Goal: Task Accomplishment & Management: Manage account settings

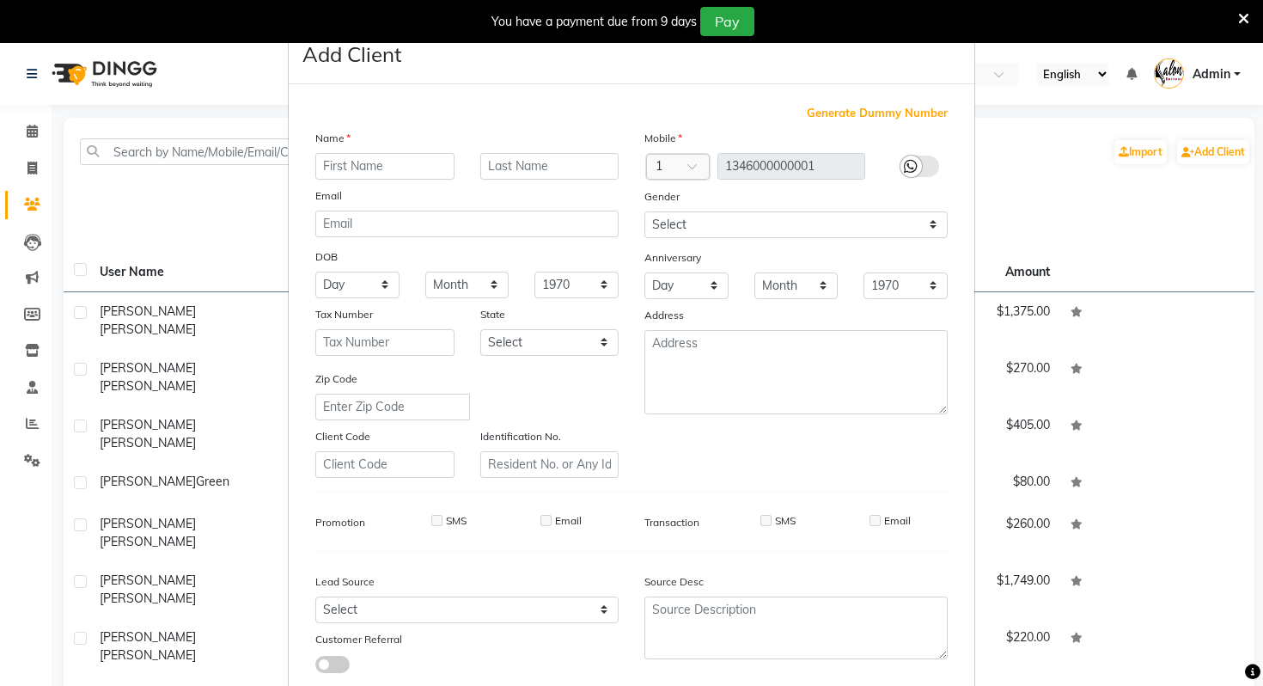
scroll to position [107, 0]
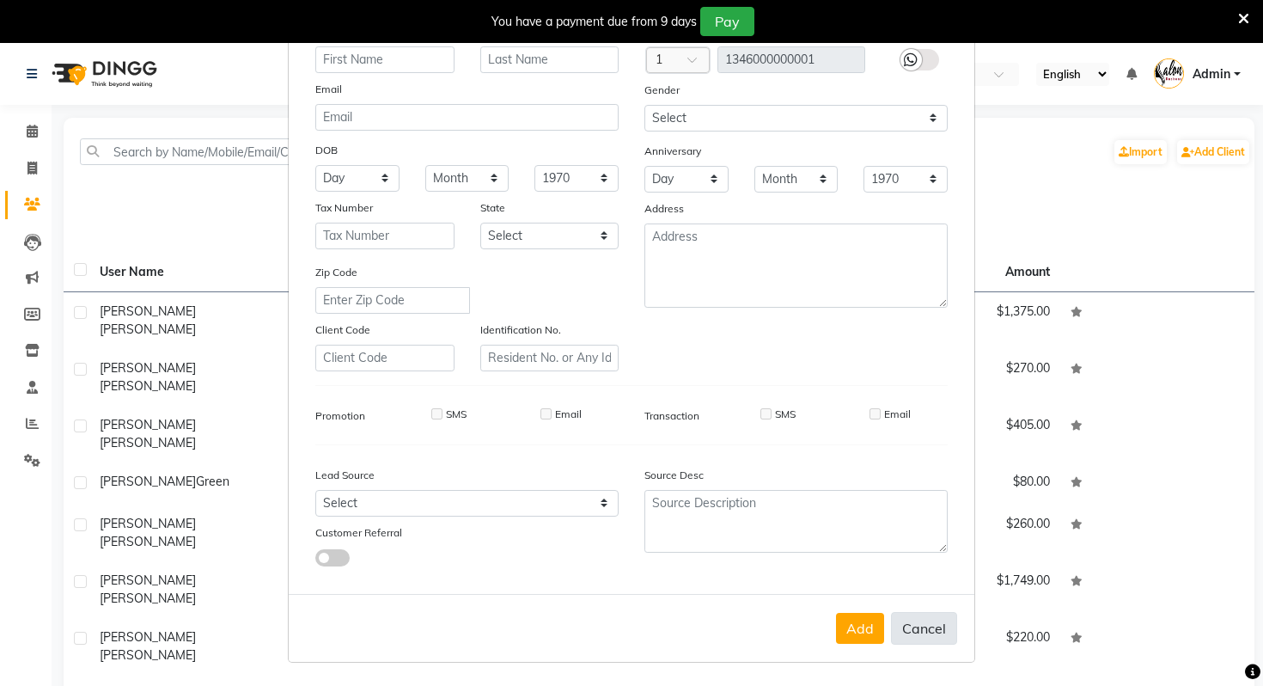
click at [907, 629] on button "Cancel" at bounding box center [924, 628] width 66 height 33
select select
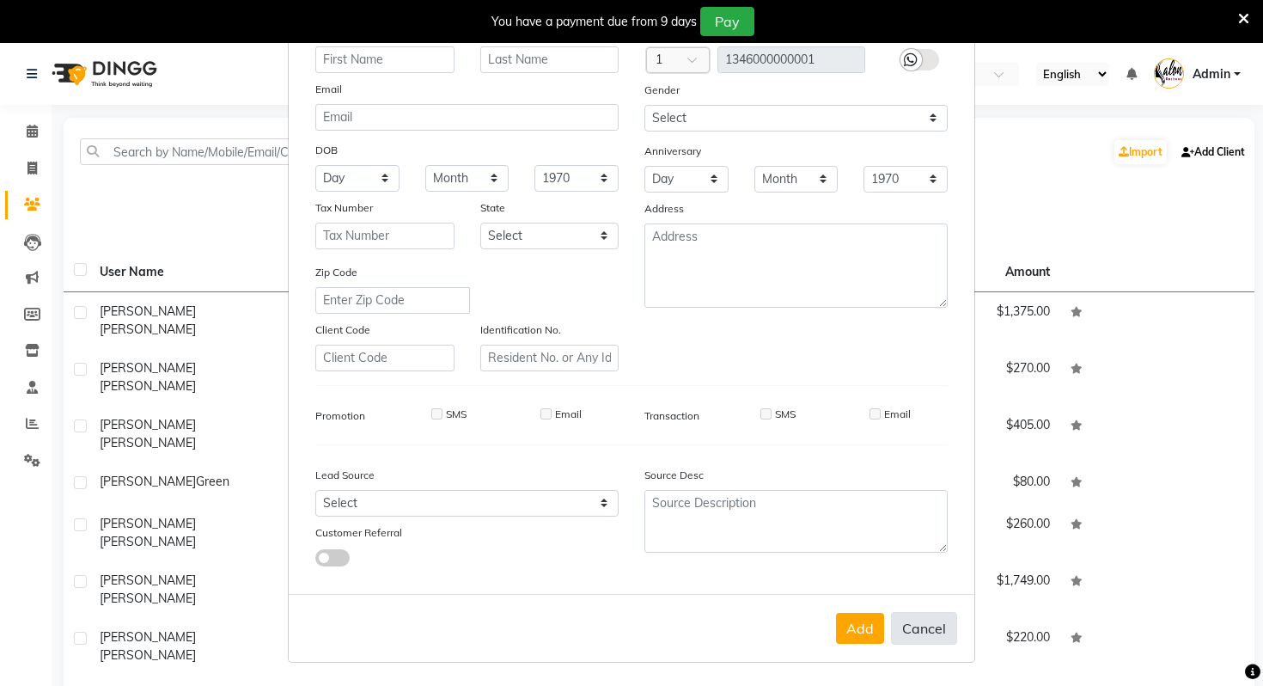
select select
checkbox input "false"
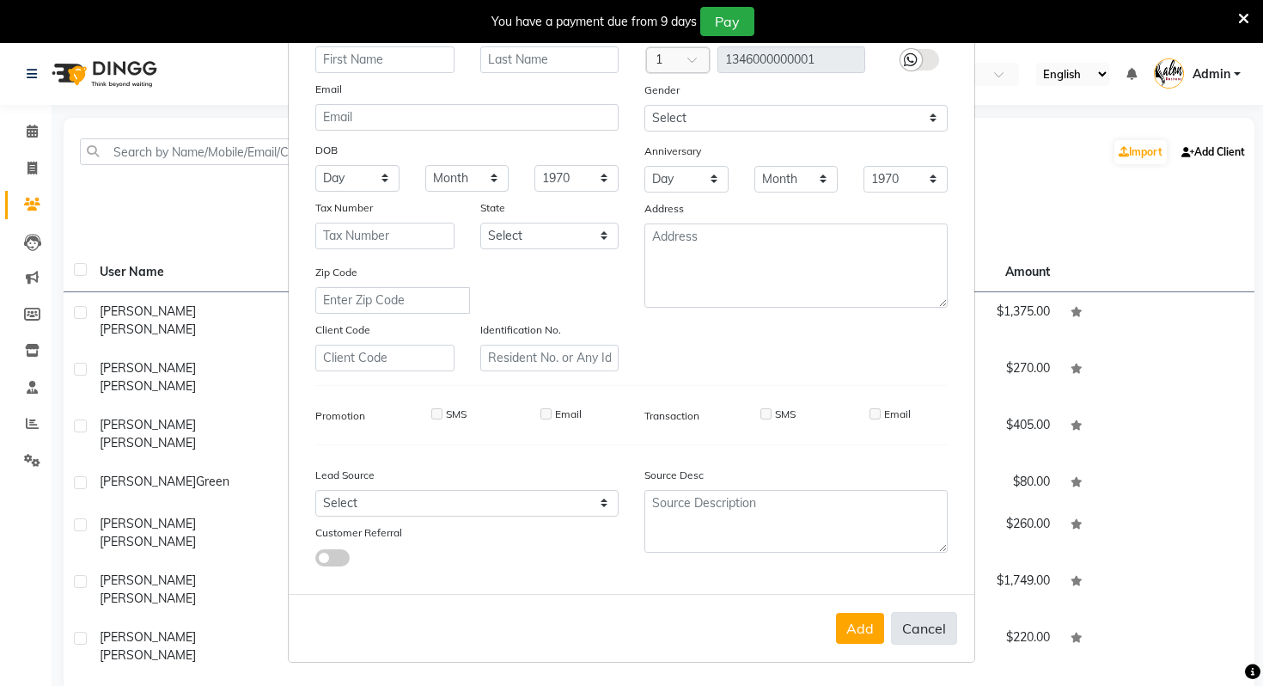
checkbox input "false"
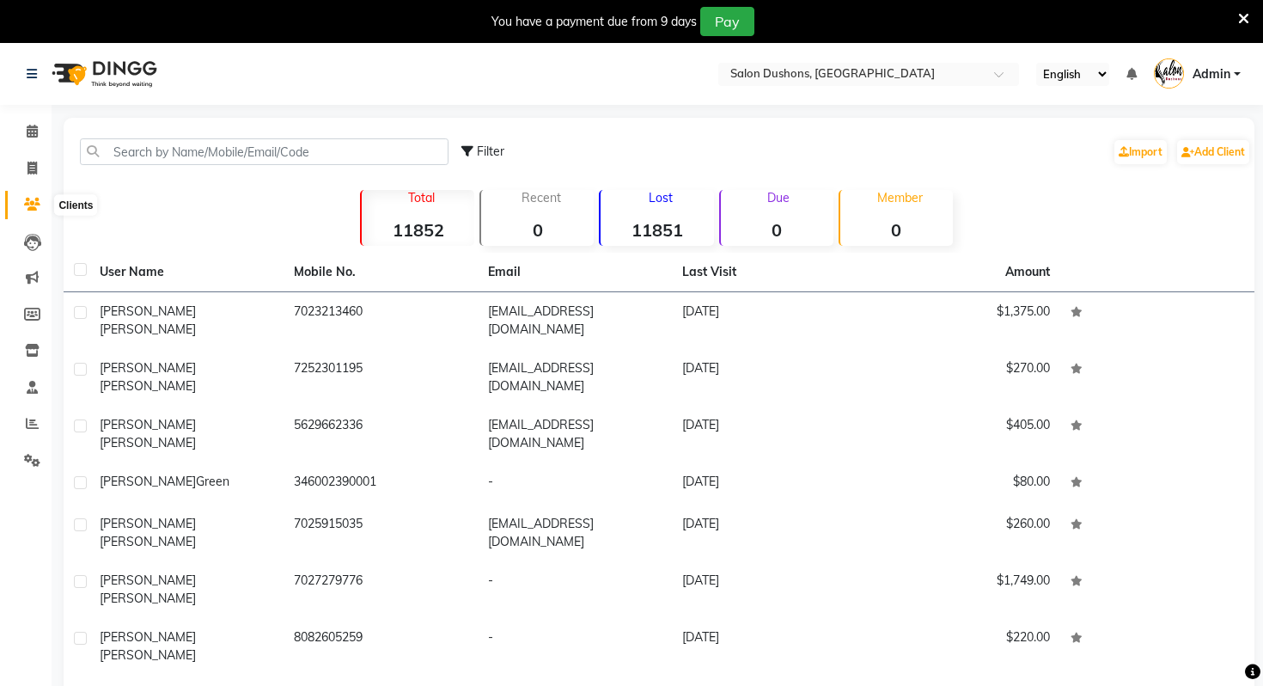
click at [31, 210] on icon at bounding box center [32, 204] width 16 height 13
click at [29, 180] on link "Invoice" at bounding box center [25, 169] width 41 height 28
select select "7807"
select select "service"
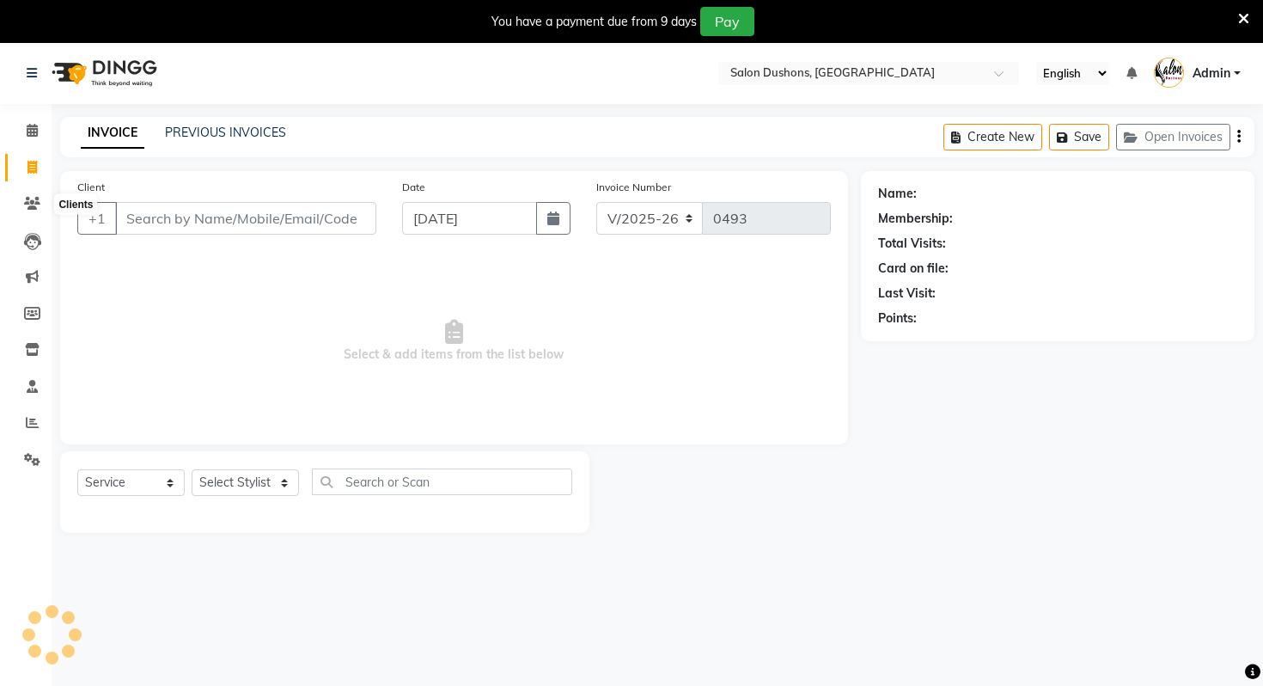
scroll to position [43, 0]
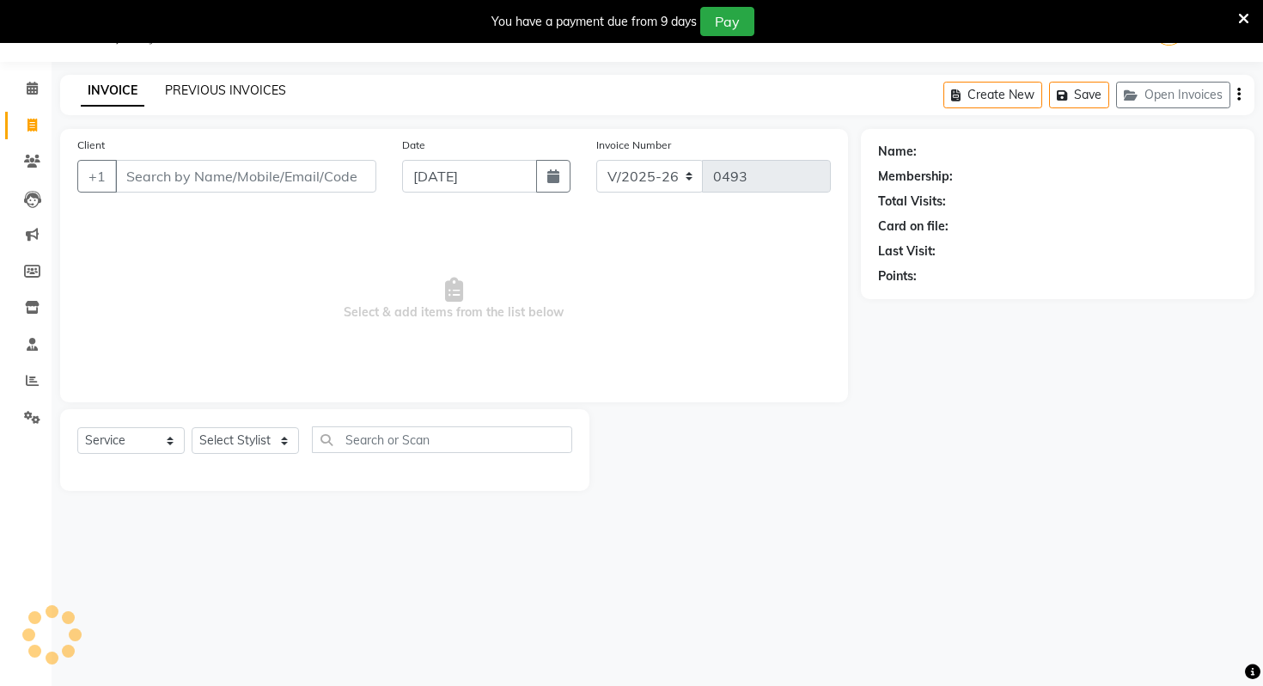
click at [264, 92] on link "PREVIOUS INVOICES" at bounding box center [225, 89] width 121 height 15
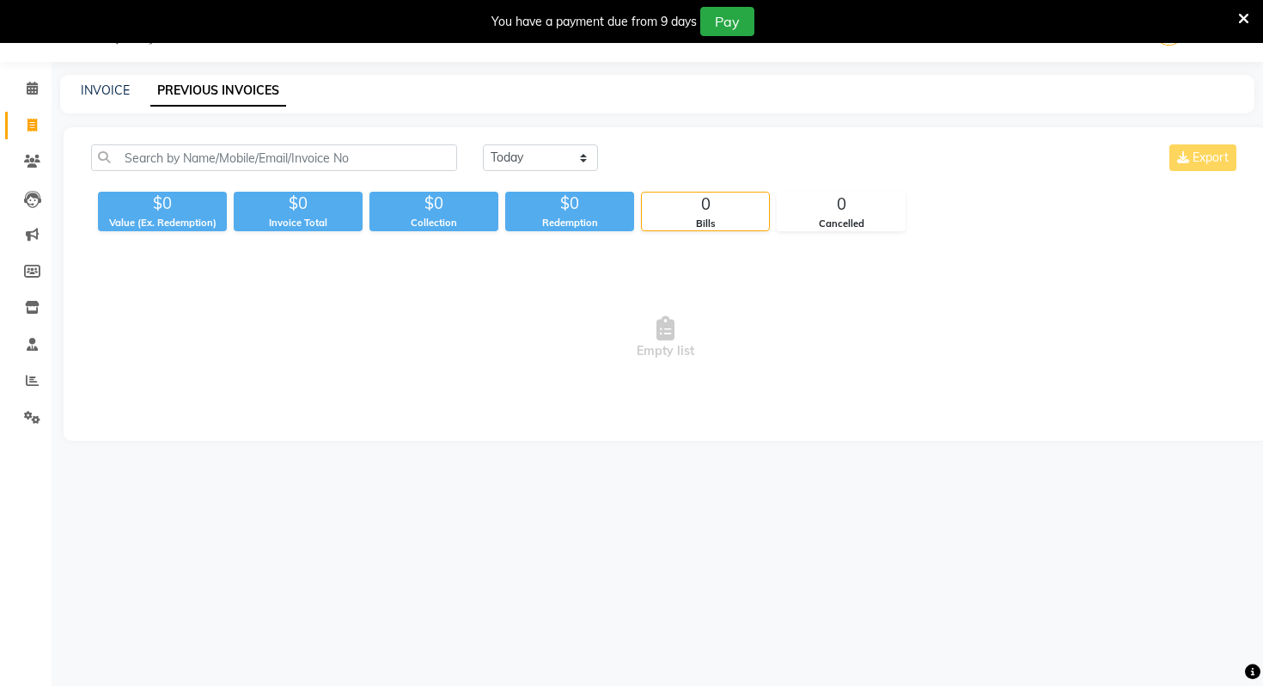
click at [20, 359] on li "Staff" at bounding box center [26, 344] width 52 height 37
click at [25, 379] on span at bounding box center [32, 381] width 30 height 20
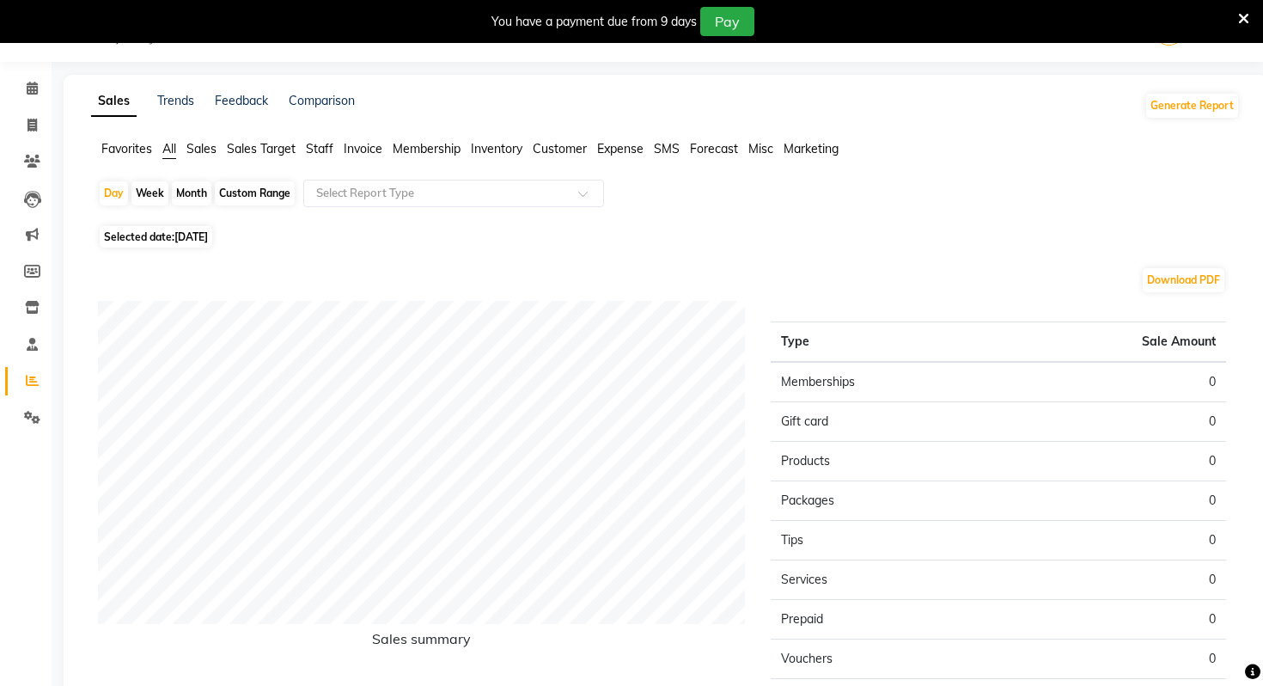
click at [320, 143] on span "Staff" at bounding box center [319, 148] width 27 height 15
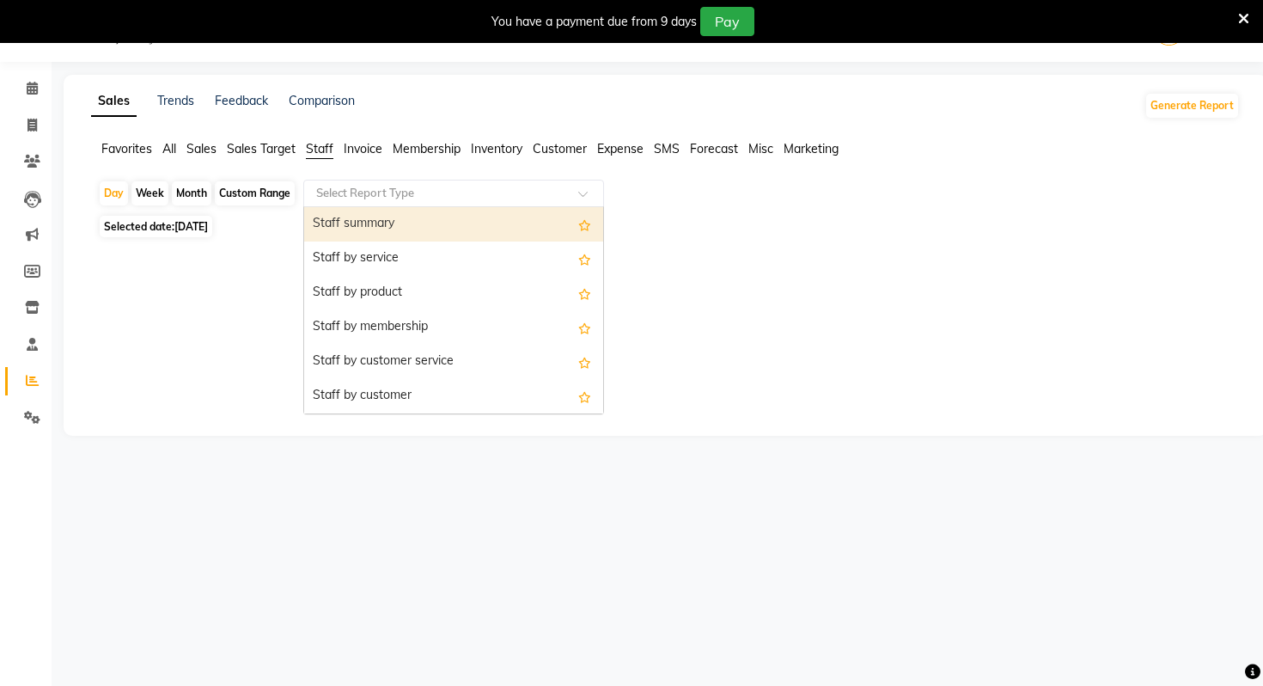
click at [357, 194] on input "text" at bounding box center [436, 193] width 247 height 17
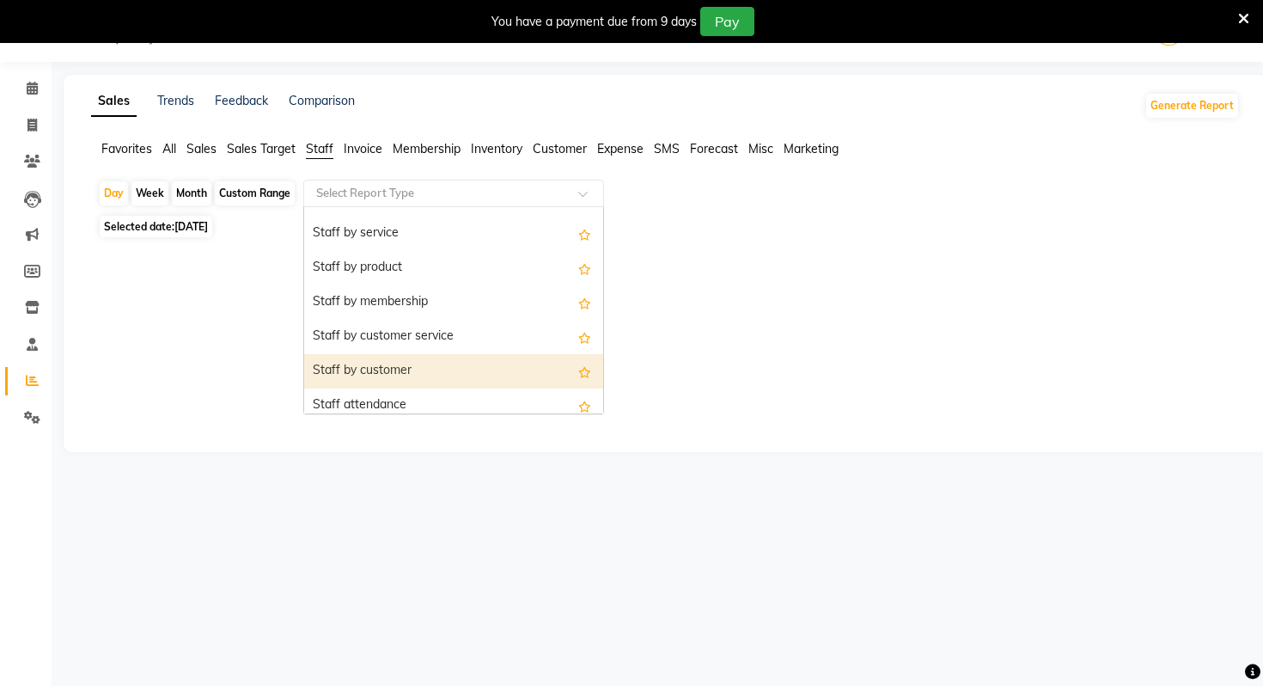
scroll to position [27, 0]
click at [365, 383] on div "Staff by customer" at bounding box center [453, 369] width 299 height 34
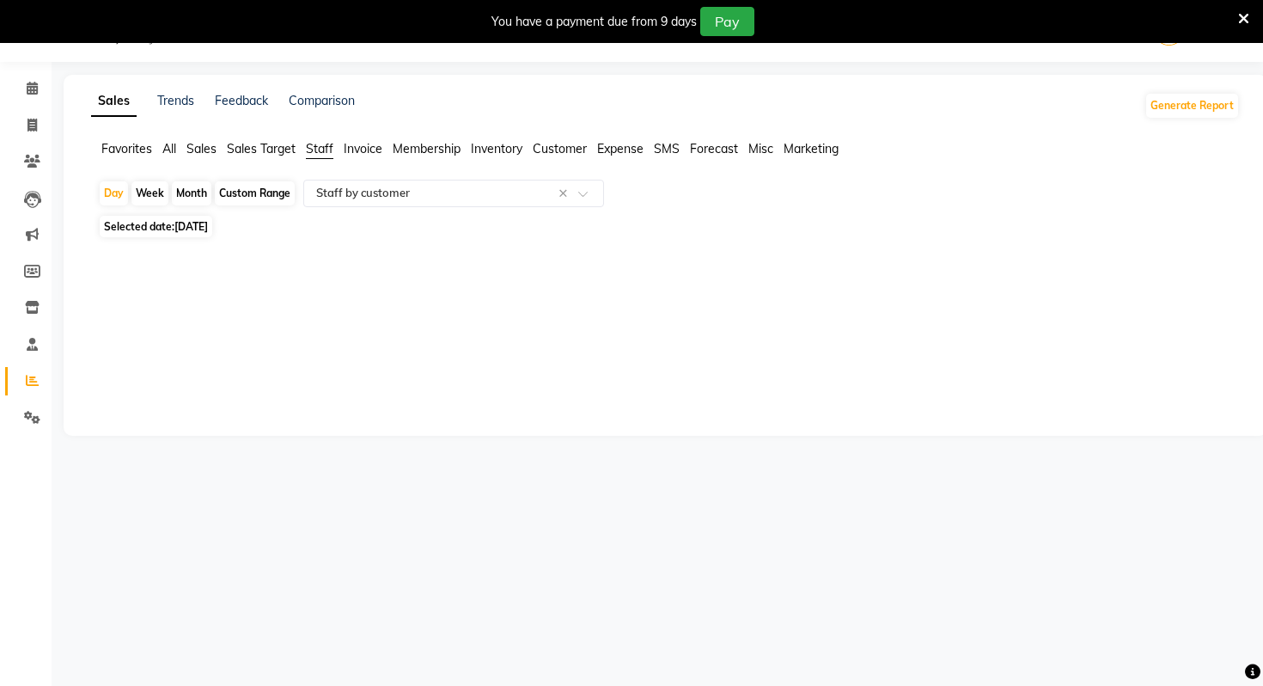
click at [204, 196] on div "Month" at bounding box center [192, 193] width 40 height 24
select select "9"
select select "2025"
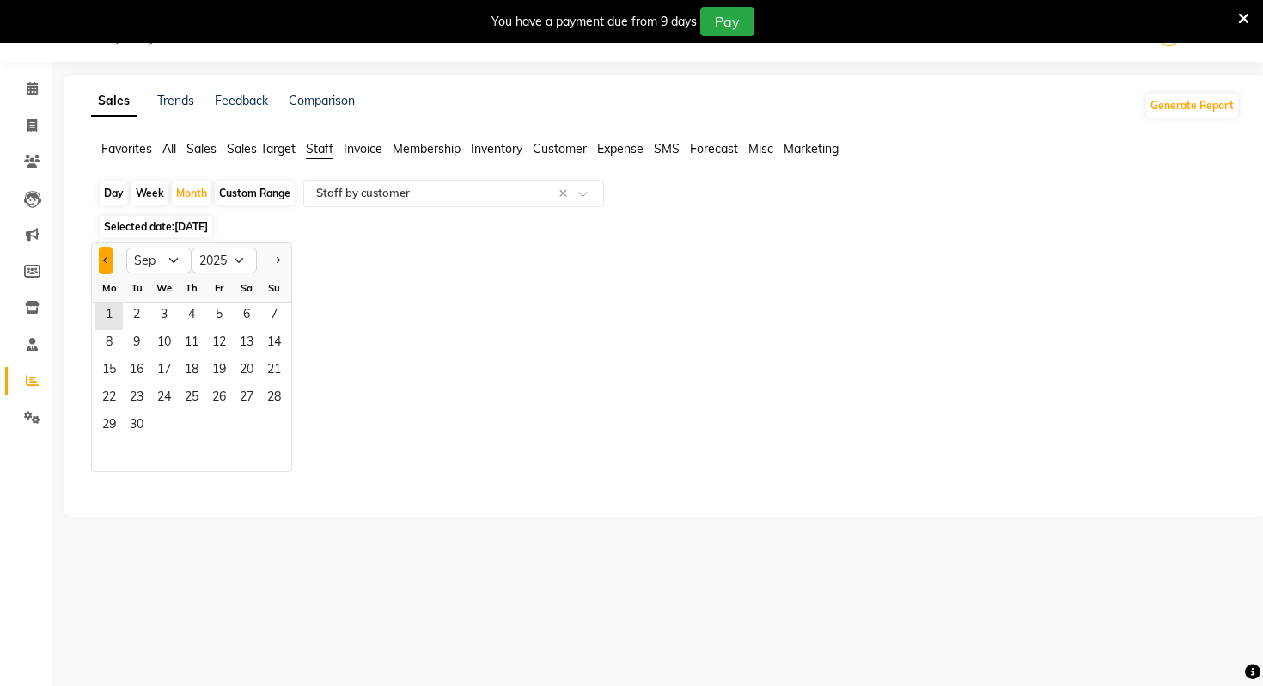
click at [107, 271] on button "Previous month" at bounding box center [106, 260] width 14 height 27
click at [101, 268] on button "Previous month" at bounding box center [106, 260] width 14 height 27
select select "5"
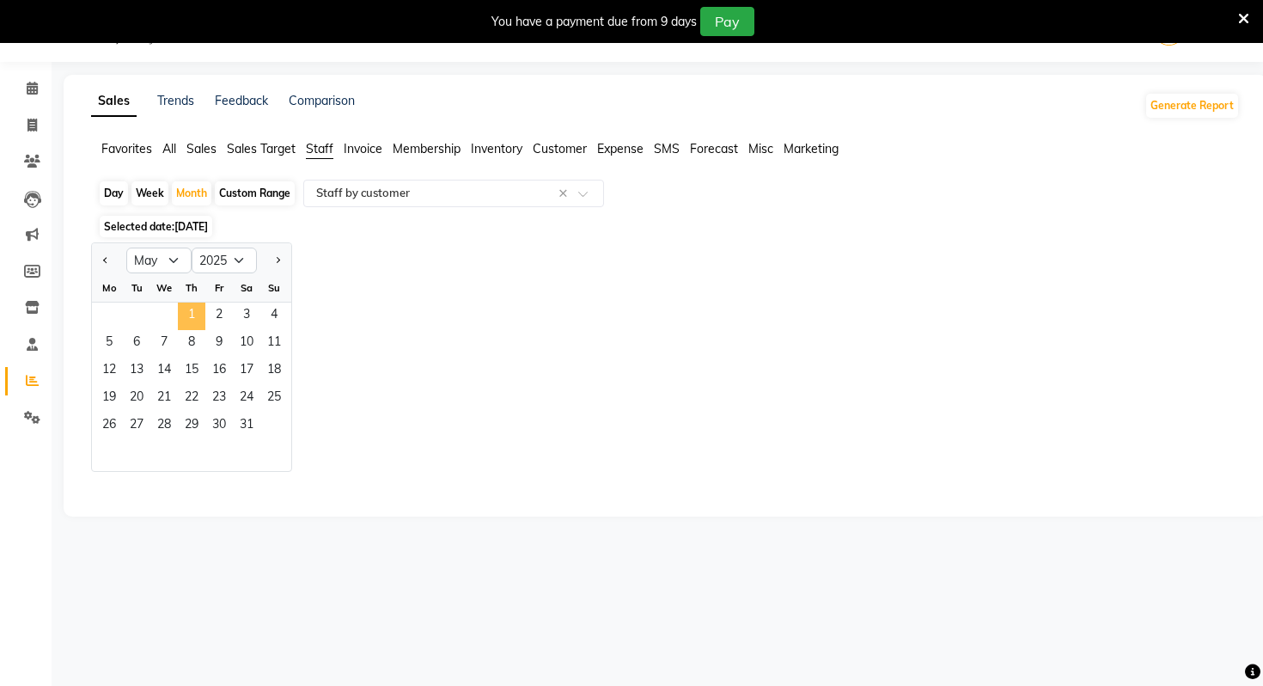
click at [187, 308] on span "1" at bounding box center [191, 315] width 27 height 27
select select "full_report"
select select "csv"
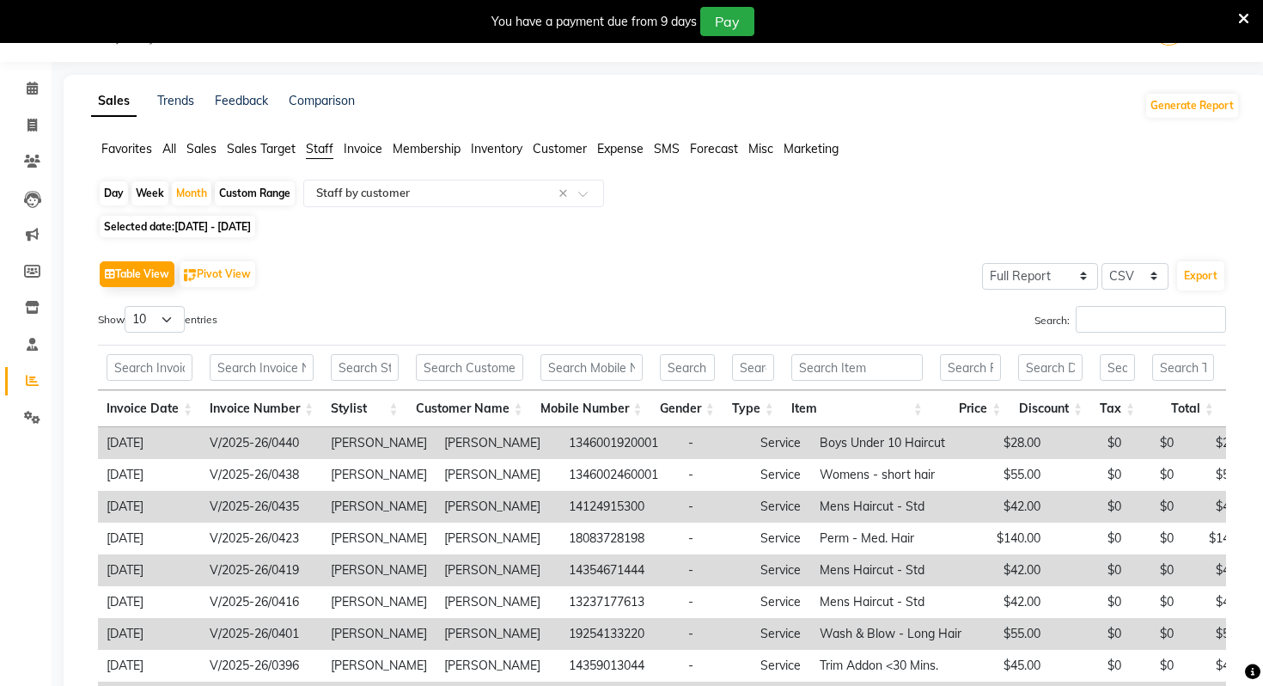
scroll to position [233, 0]
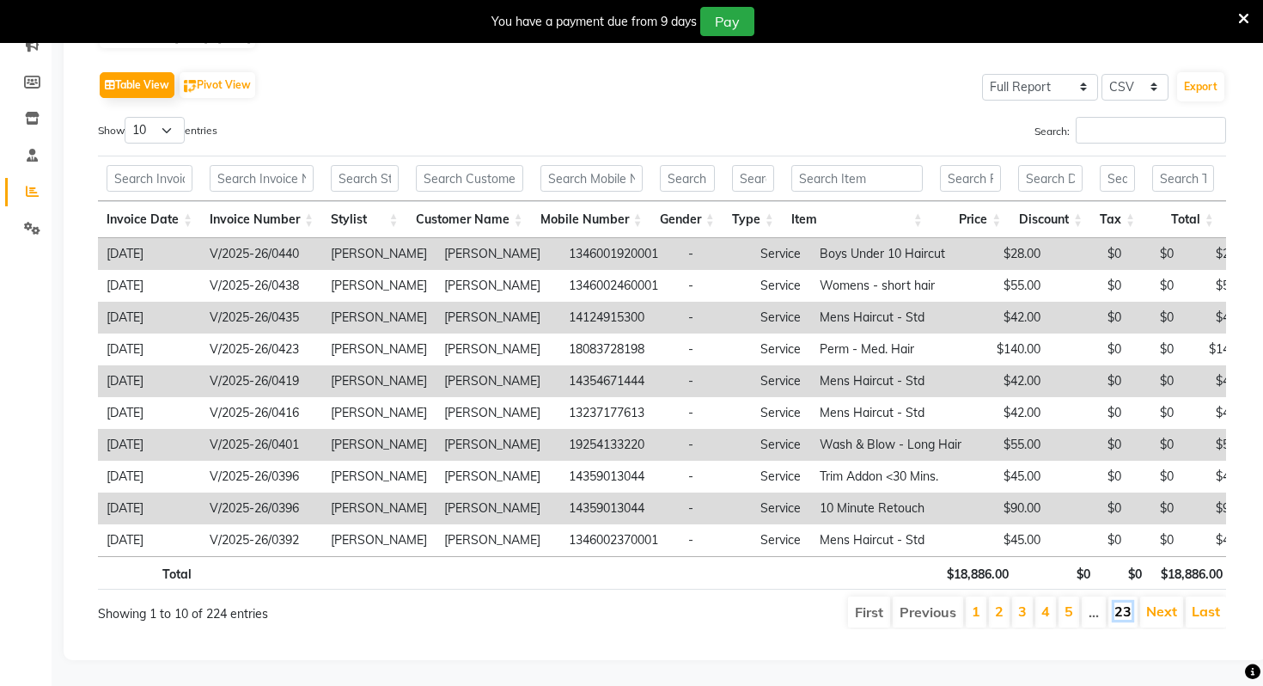
click at [1128, 617] on link "23" at bounding box center [1122, 610] width 17 height 17
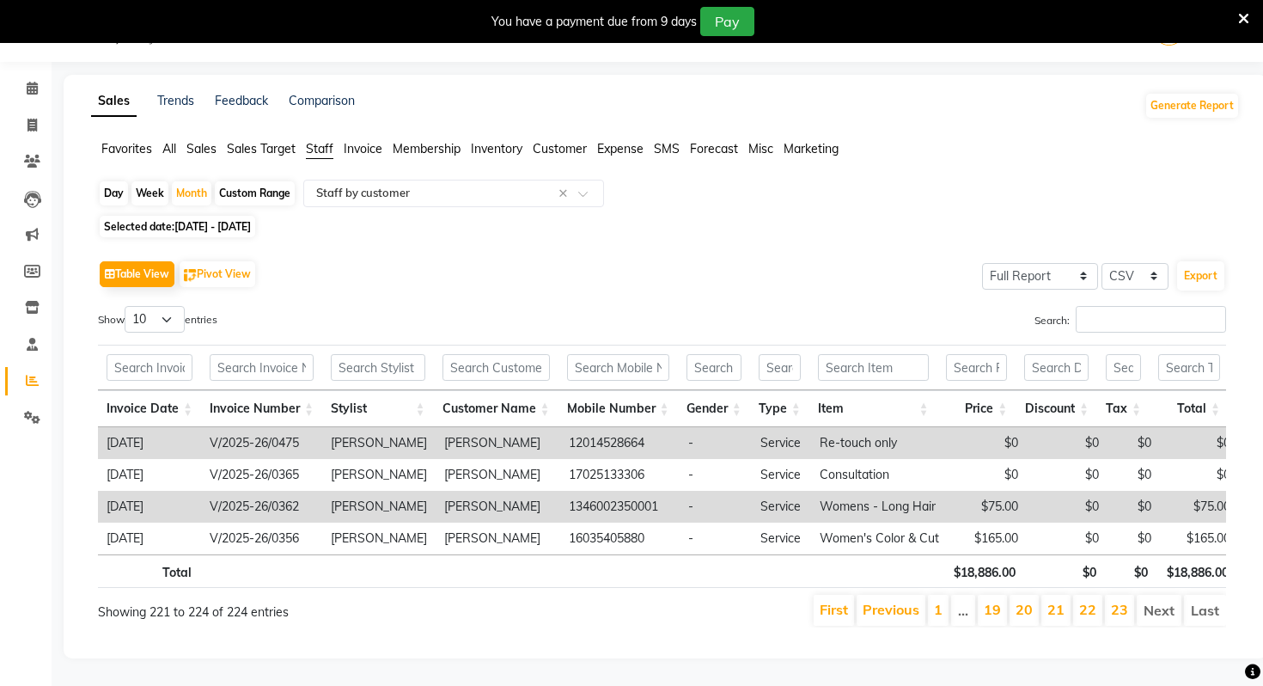
scroll to position [43, 0]
click at [942, 612] on link "1" at bounding box center [938, 609] width 9 height 17
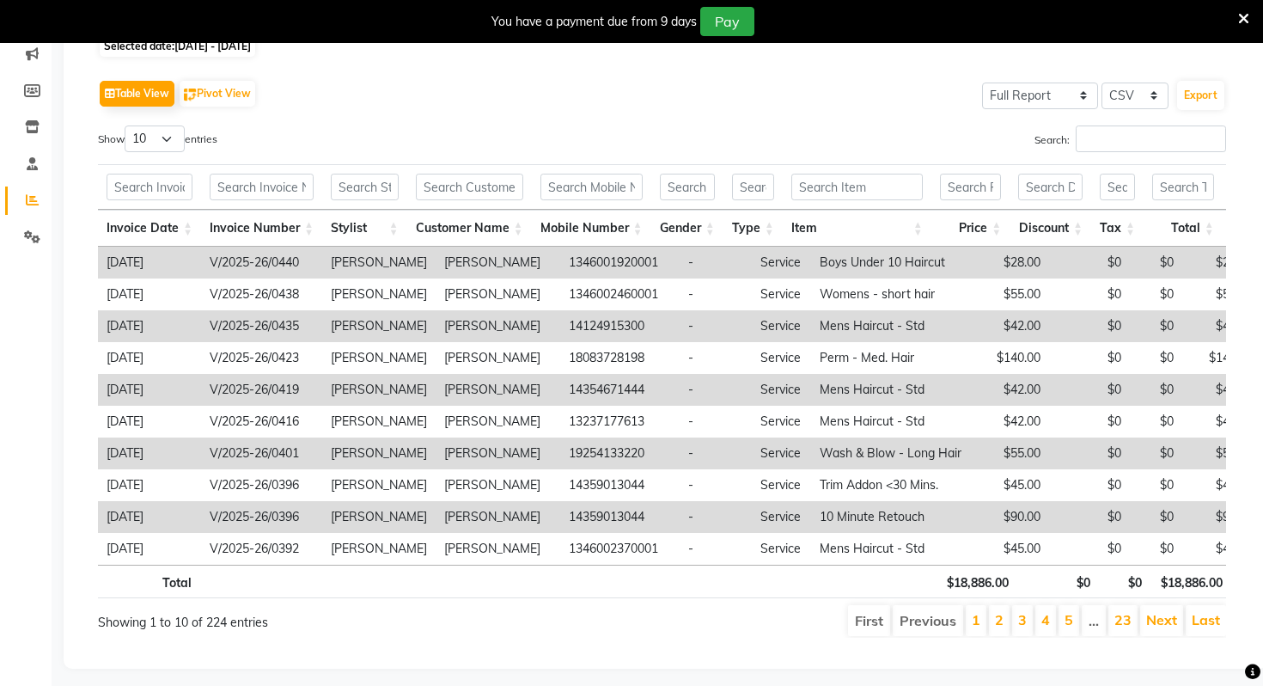
scroll to position [233, 0]
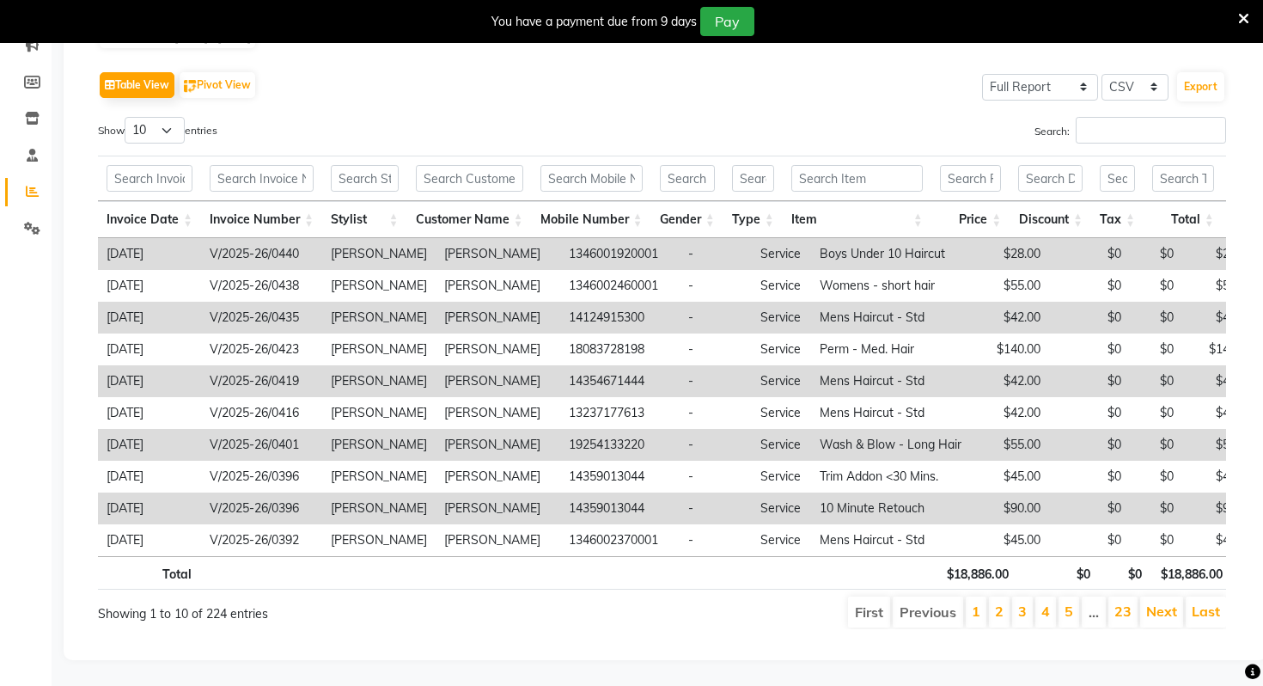
click at [186, 217] on th "Invoice Date" at bounding box center [149, 219] width 103 height 37
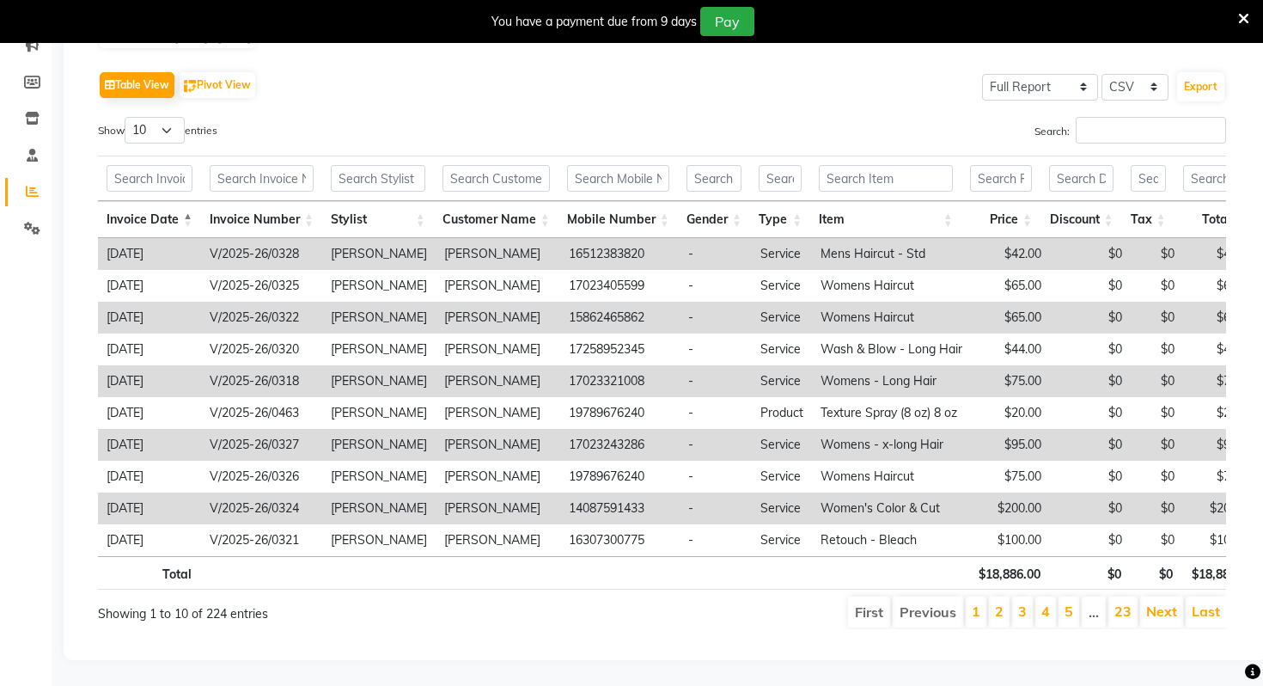
click at [189, 225] on th "Invoice Date" at bounding box center [149, 219] width 103 height 37
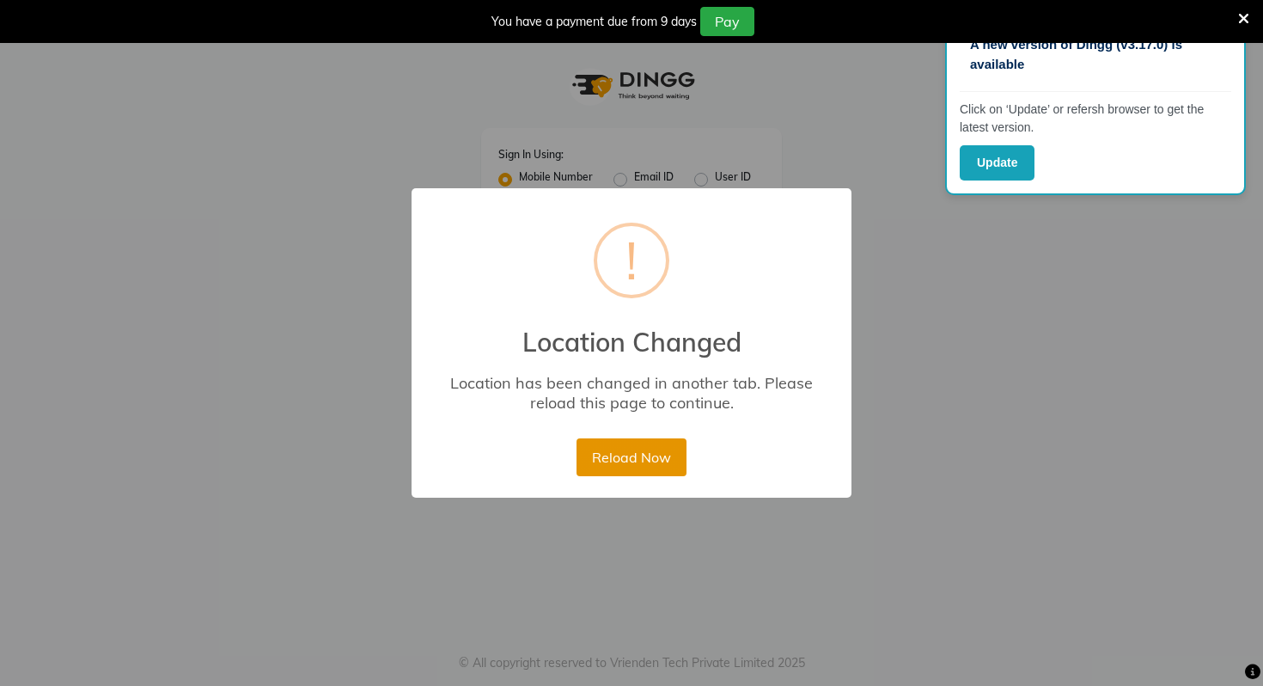
click at [619, 449] on button "Reload Now" at bounding box center [630, 457] width 109 height 38
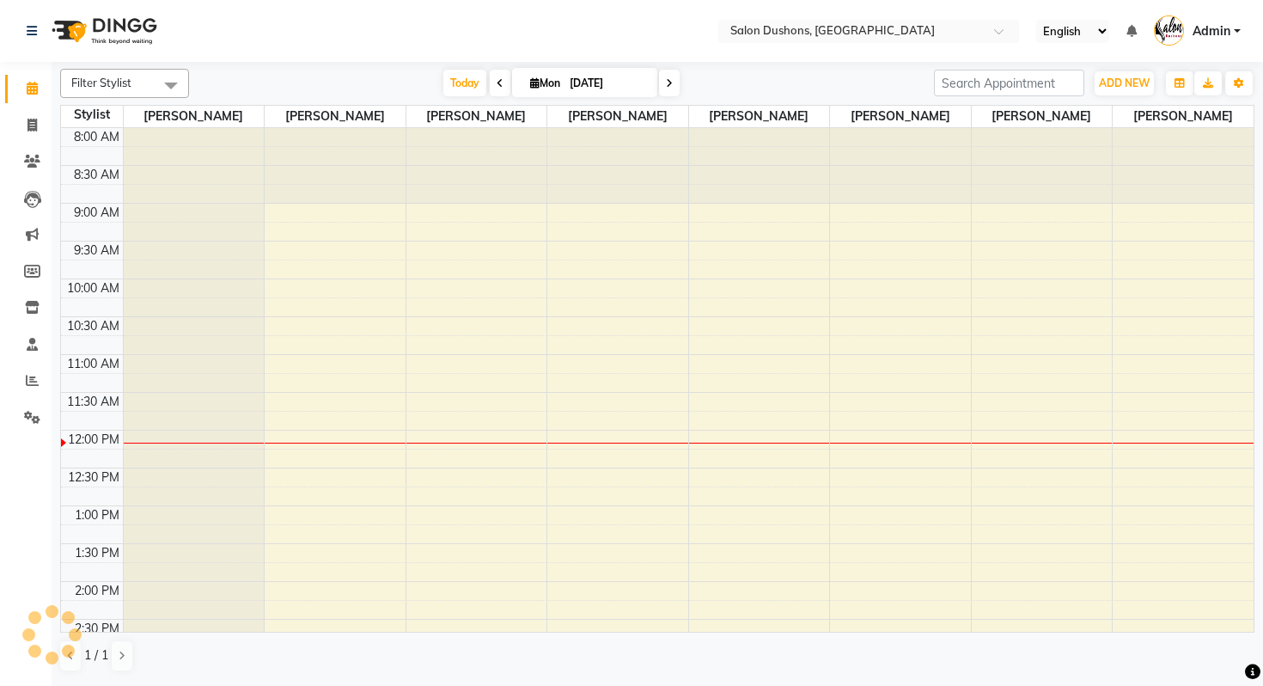
scroll to position [219, 0]
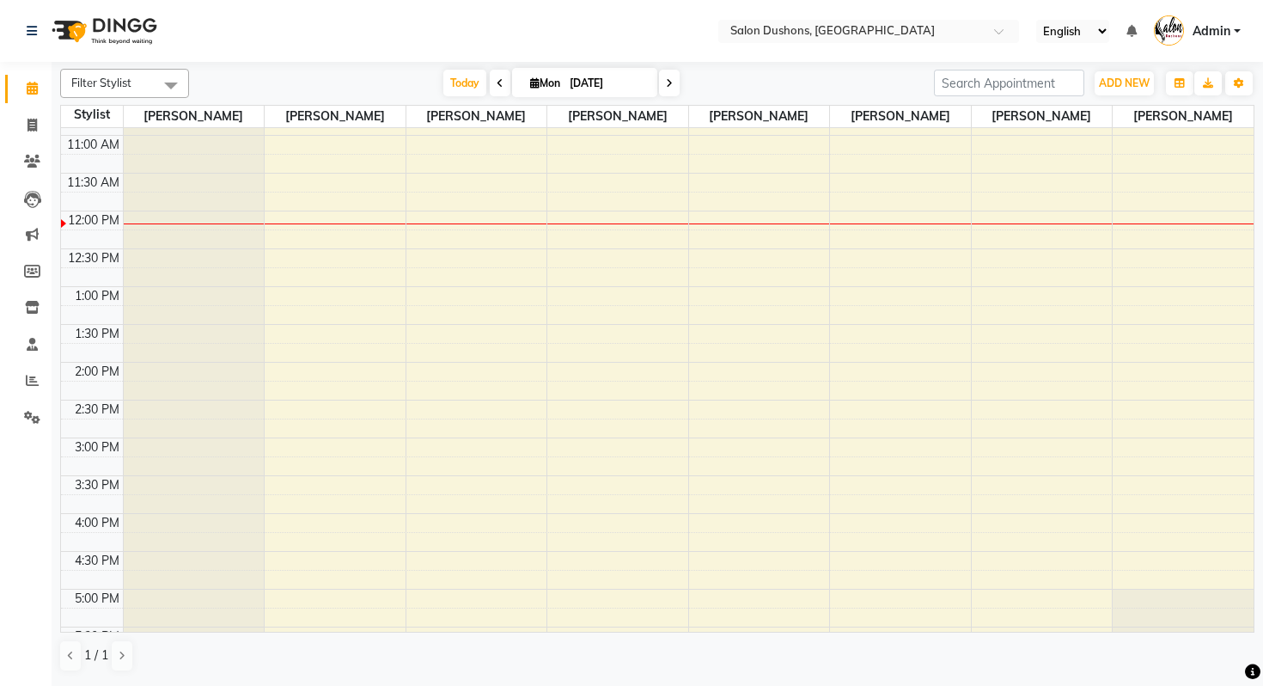
click at [1217, 41] on link "Admin" at bounding box center [1197, 31] width 87 height 28
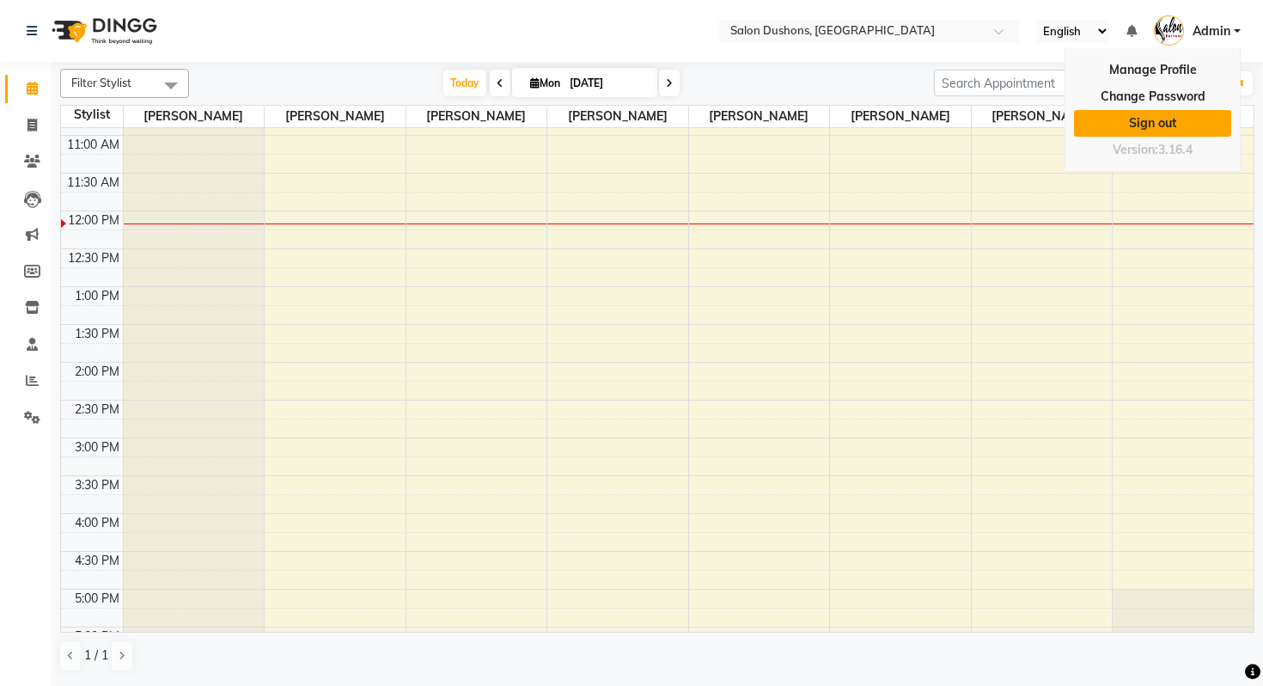
click at [1126, 131] on link "Sign out" at bounding box center [1152, 123] width 157 height 27
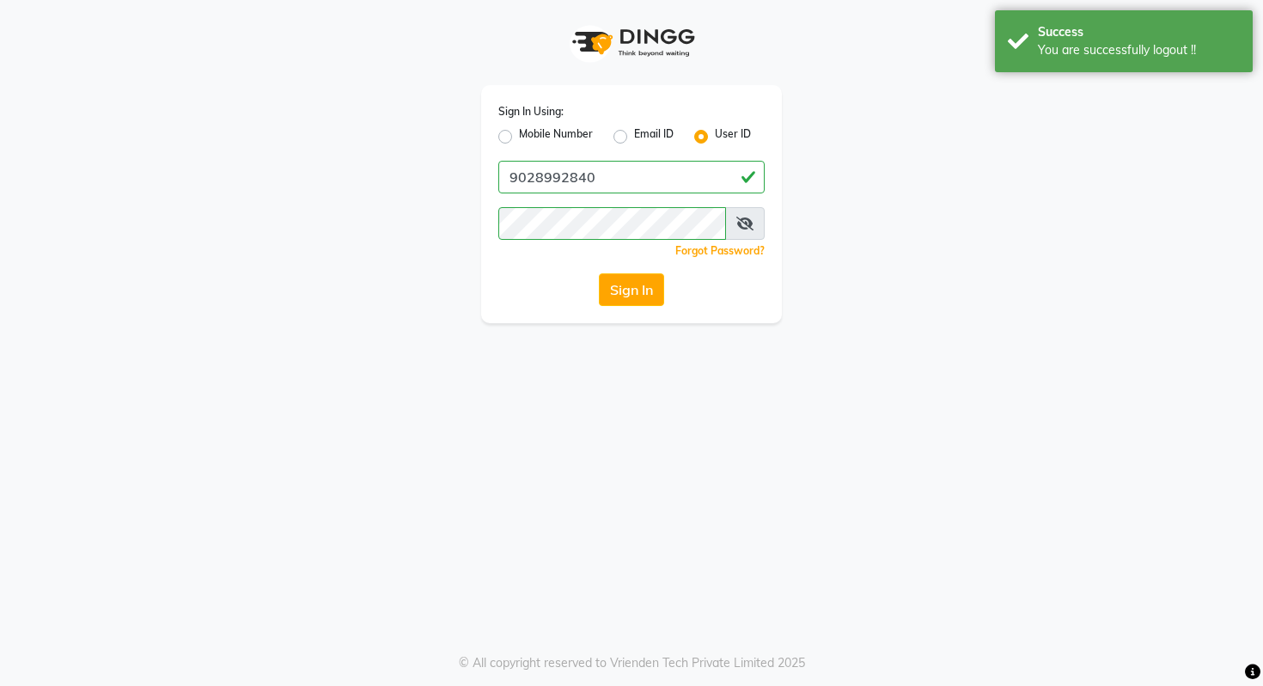
click at [546, 131] on label "Mobile Number" at bounding box center [556, 136] width 74 height 21
click at [530, 131] on input "Mobile Number" at bounding box center [524, 131] width 11 height 11
radio input "true"
radio input "false"
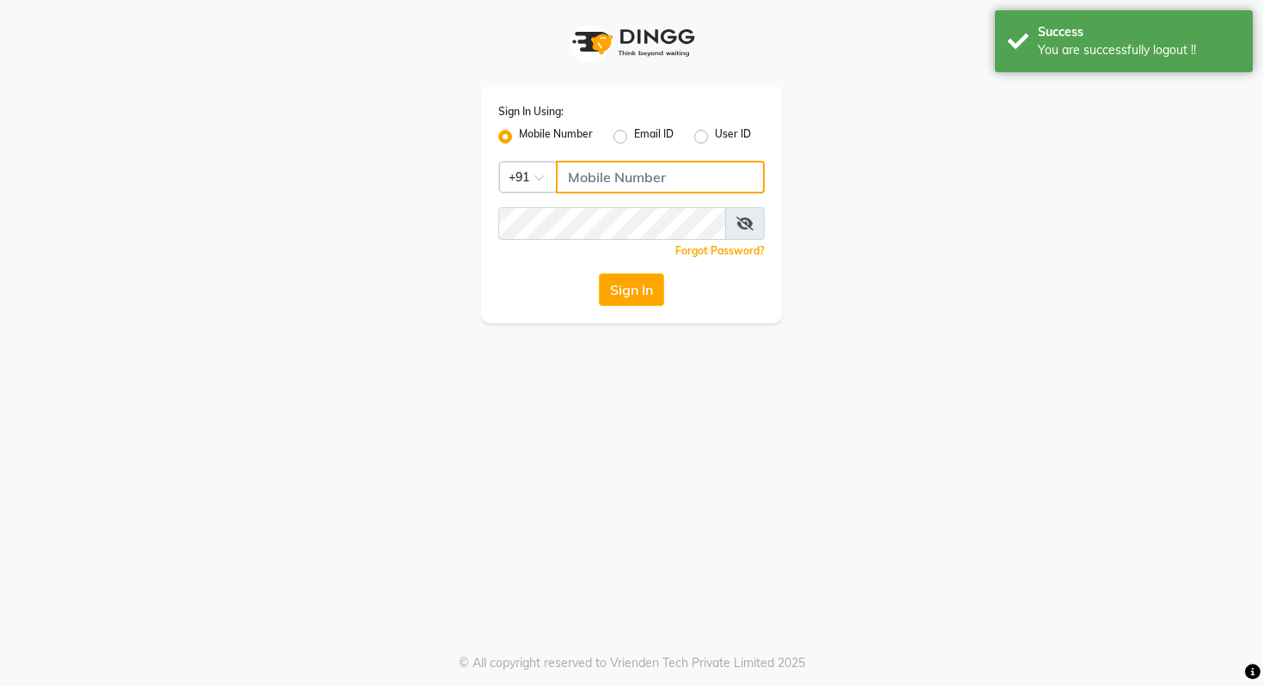
click at [577, 168] on input "Username" at bounding box center [660, 177] width 209 height 33
click at [595, 186] on input "9090909099" at bounding box center [660, 177] width 209 height 33
click at [588, 170] on input "9090909099" at bounding box center [660, 177] width 209 height 33
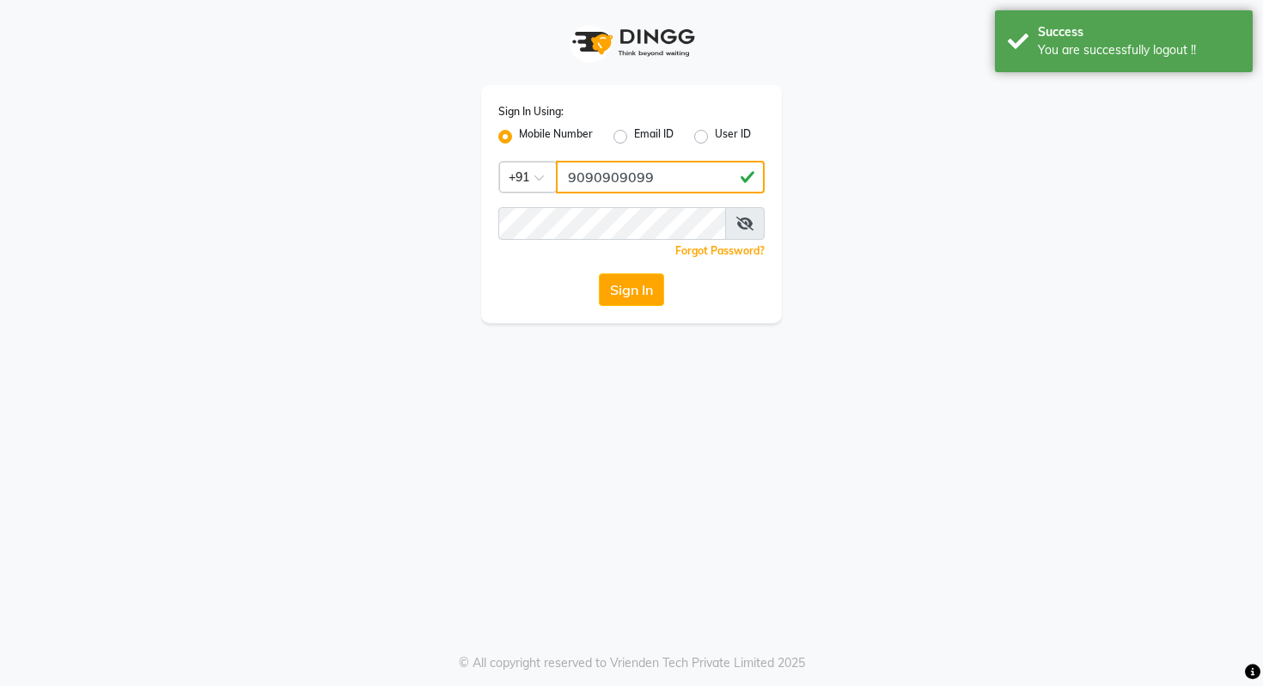
type input "9090909099"
click at [493, 284] on div "Sign In Using: Mobile Number Email ID User ID Country Code × +91 9090909099 Rem…" at bounding box center [631, 204] width 301 height 238
click at [643, 311] on div "Sign In Using: Mobile Number Email ID User ID Country Code × +91 9090909099 Rem…" at bounding box center [631, 204] width 301 height 238
click at [642, 290] on button "Sign In" at bounding box center [631, 289] width 65 height 33
